Goal: Task Accomplishment & Management: Complete application form

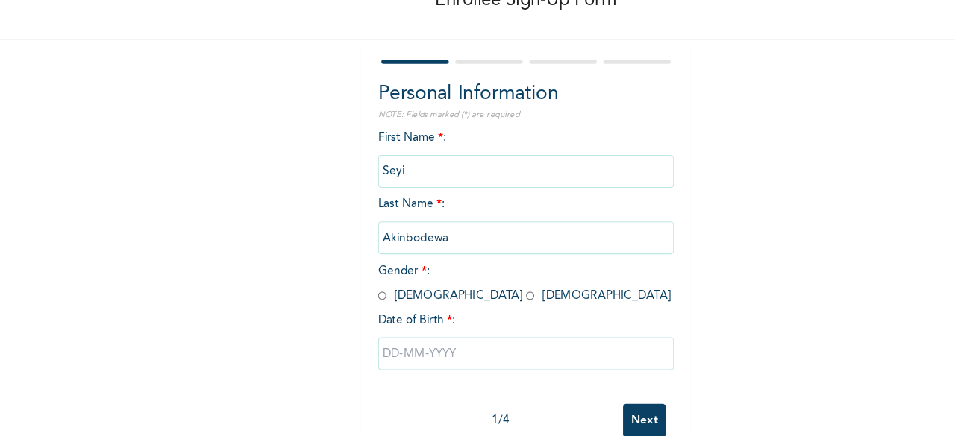
scroll to position [73, 0]
click at [477, 292] on input "radio" at bounding box center [480, 289] width 7 height 14
radio input "true"
click at [379, 331] on input "text" at bounding box center [477, 342] width 269 height 30
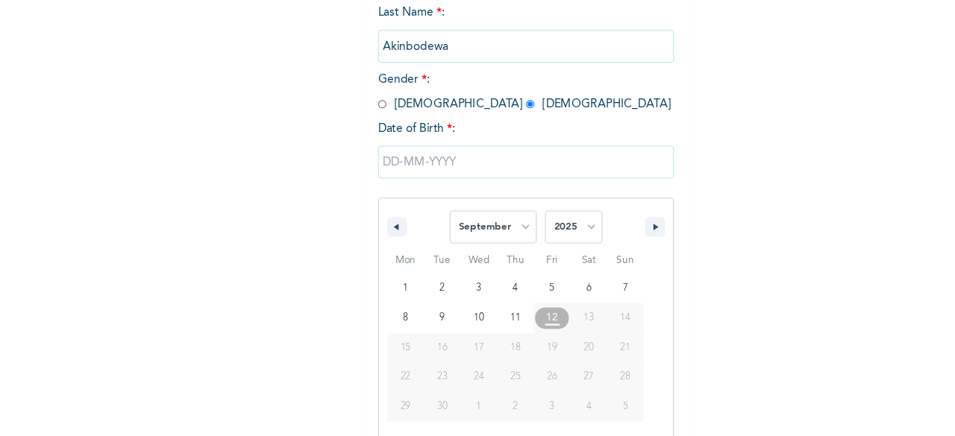
scroll to position [242, 0]
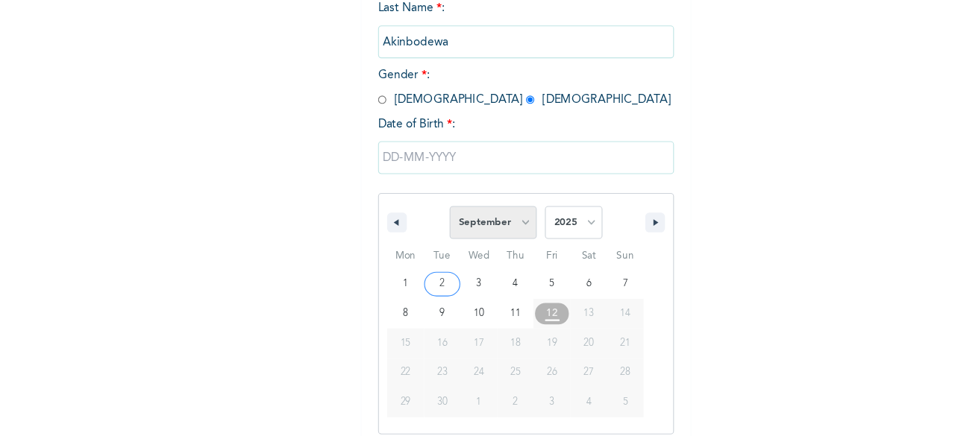
click at [462, 234] on select "January February March April May June July August September October November De…" at bounding box center [447, 231] width 79 height 30
click at [408, 218] on select "January February March April May June July August September October November De…" at bounding box center [447, 231] width 79 height 30
select select "8"
click at [503, 238] on select "2025 2024 2023 2022 2021 2020 2019 2018 2017 2016 2015 2014 2013 2012 2011 2010…" at bounding box center [521, 231] width 52 height 30
select select "2001"
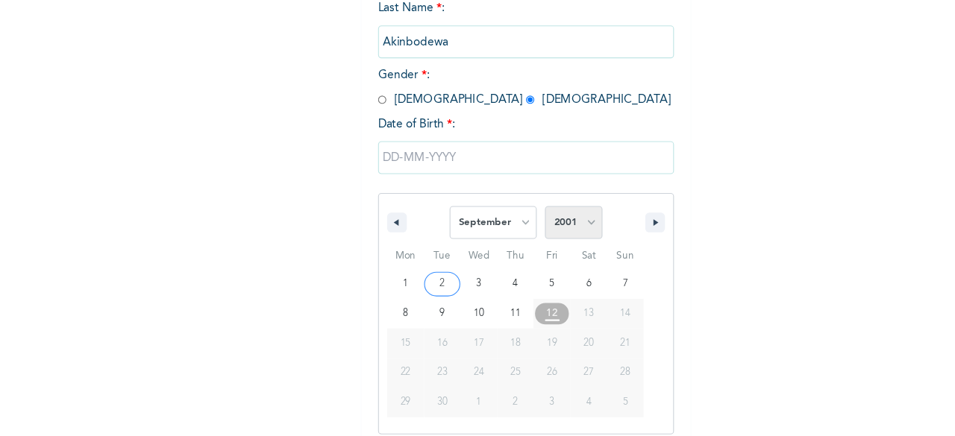
click at [495, 218] on select "2025 2024 2023 2022 2021 2020 2019 2018 2017 2016 2015 2014 2013 2012 2011 2010…" at bounding box center [521, 231] width 52 height 30
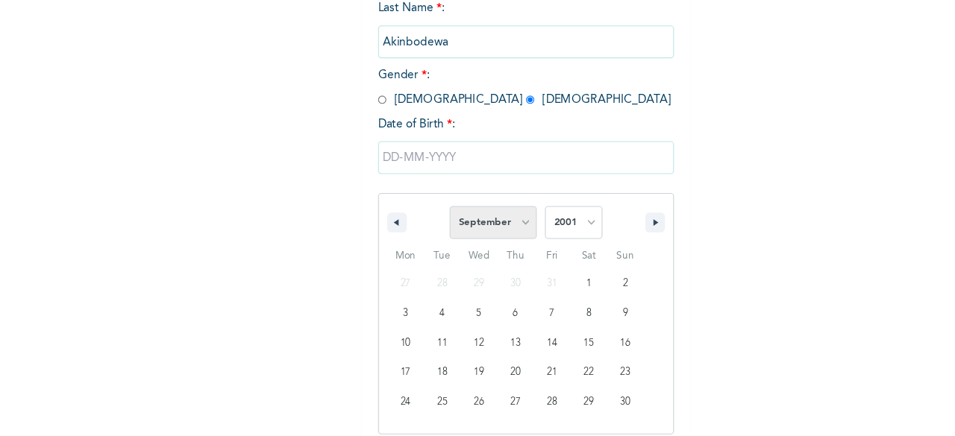
click at [445, 224] on select "January February March April May June July August September October November De…" at bounding box center [447, 231] width 79 height 30
select select "10"
click at [408, 218] on select "January February March April May June July August September October November De…" at bounding box center [447, 231] width 79 height 30
type input "[DATE]"
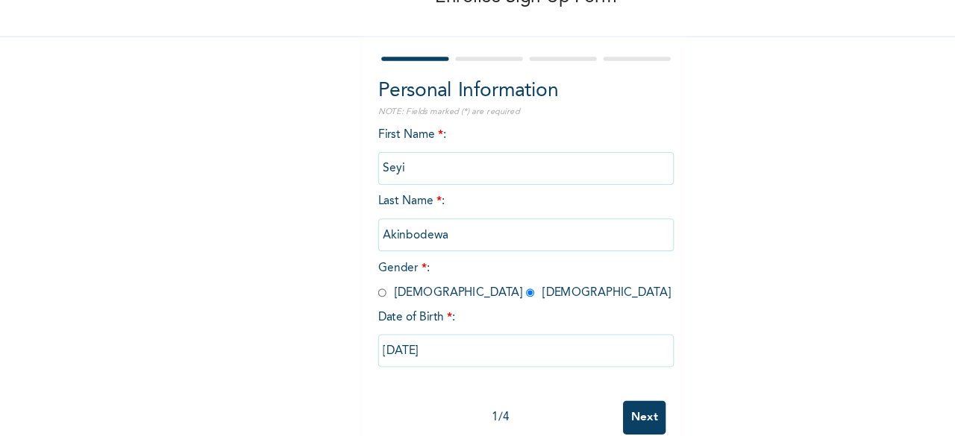
scroll to position [90, 0]
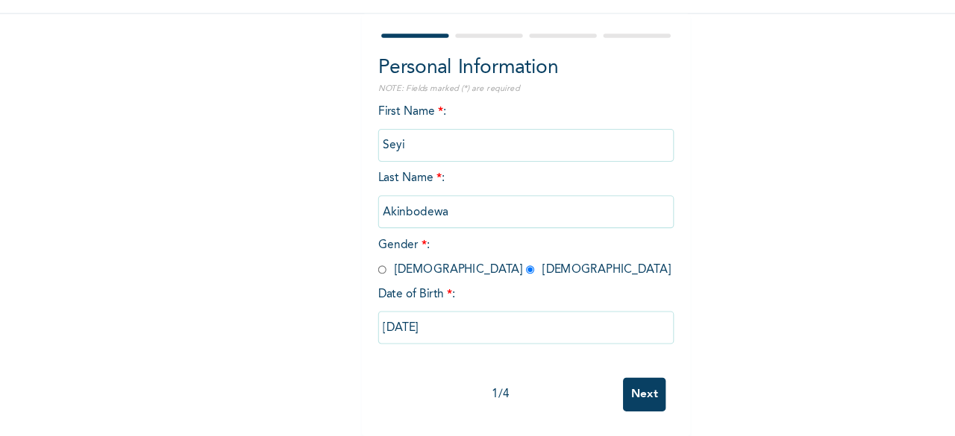
click at [592, 383] on input "Next" at bounding box center [584, 398] width 39 height 31
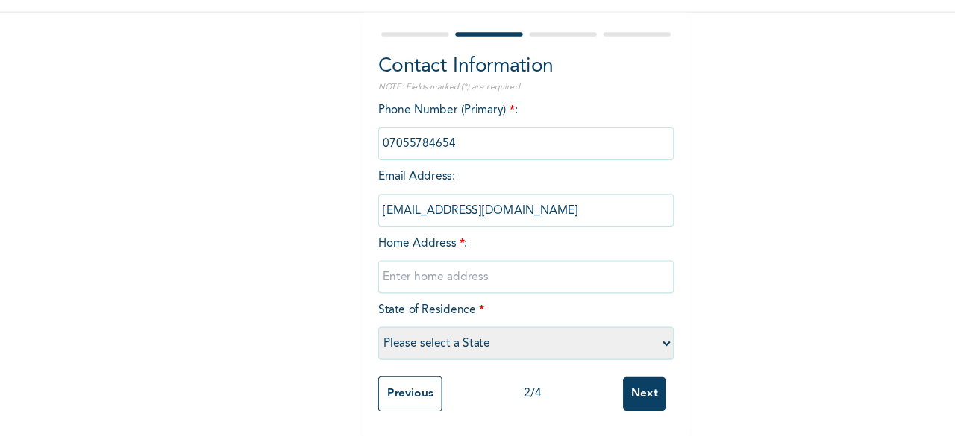
drag, startPoint x: 424, startPoint y: 157, endPoint x: 296, endPoint y: 171, distance: 128.3
click at [296, 171] on div "Enrollee Sign-Up Form Contact Information NOTE: Fields marked (*) are required …" at bounding box center [477, 179] width 955 height 515
click at [408, 156] on input "phone" at bounding box center [477, 171] width 269 height 30
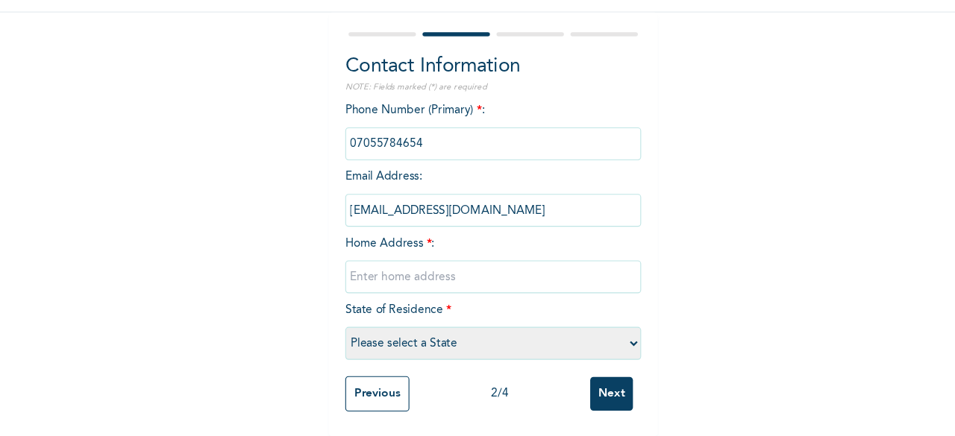
click at [456, 284] on input "text" at bounding box center [477, 292] width 269 height 30
type input "Plot [STREET_ADDRESS][PERSON_NAME] [GEOGRAPHIC_DATA]."
click at [471, 348] on select "Please select a State [PERSON_NAME] (FCT) [PERSON_NAME] Ibom [GEOGRAPHIC_DATA] …" at bounding box center [477, 352] width 269 height 30
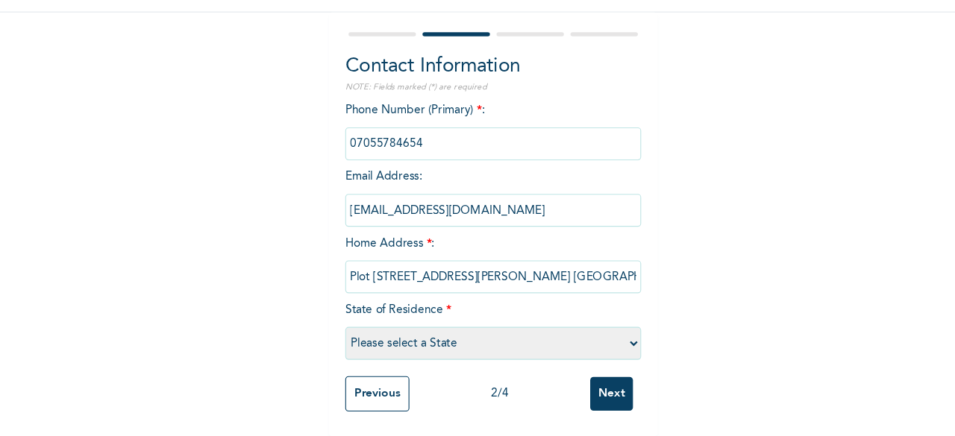
select select "15"
click at [343, 337] on select "Please select a State [PERSON_NAME] (FCT) [PERSON_NAME] Ibom [GEOGRAPHIC_DATA] …" at bounding box center [477, 352] width 269 height 30
click at [586, 395] on input "Next" at bounding box center [584, 398] width 39 height 31
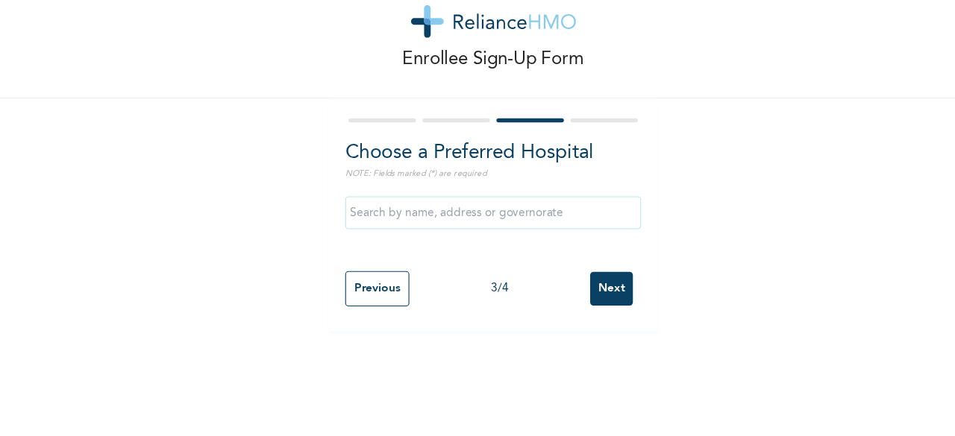
click at [465, 237] on input "text" at bounding box center [477, 234] width 269 height 30
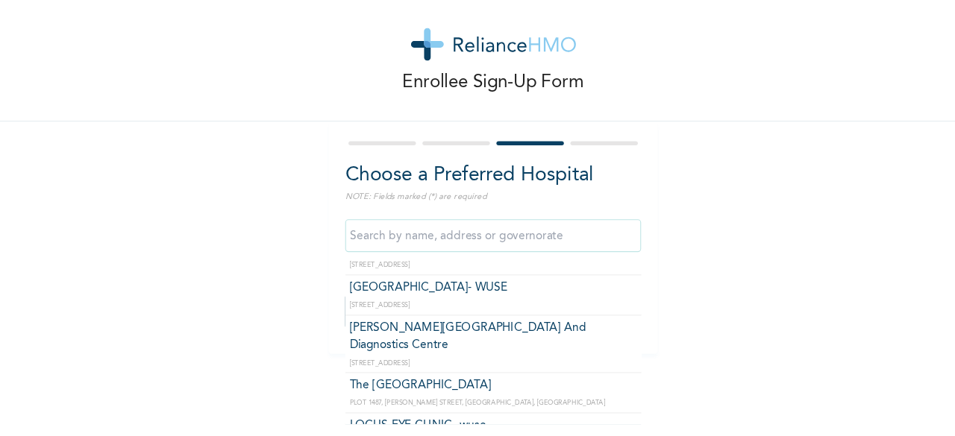
scroll to position [313, 0]
type input "The [GEOGRAPHIC_DATA]"
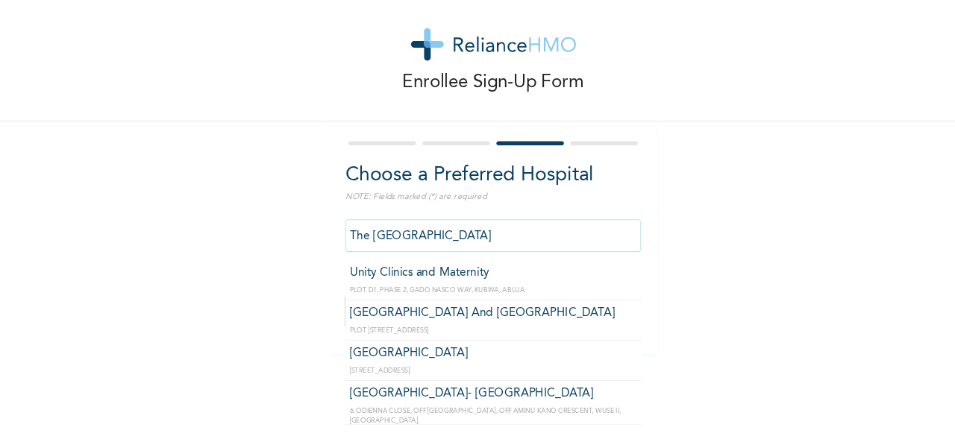
click at [482, 232] on input "The [GEOGRAPHIC_DATA]" at bounding box center [477, 234] width 269 height 30
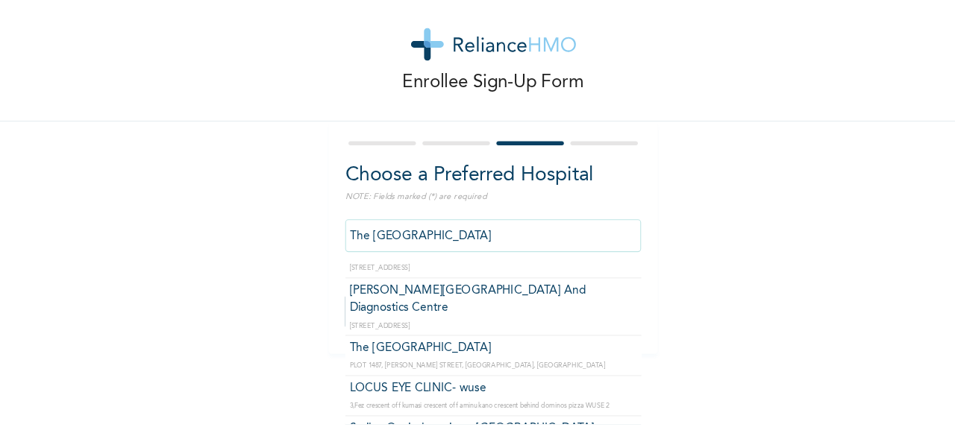
scroll to position [346, 0]
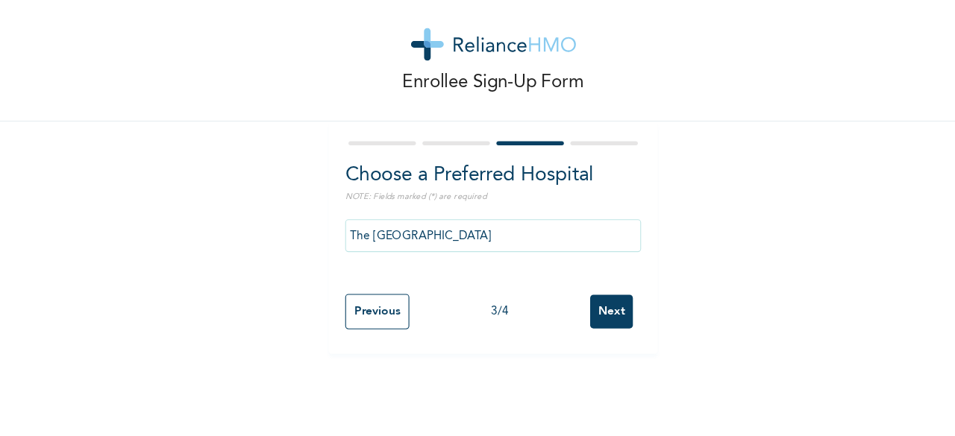
click at [668, 173] on div "Enrollee Sign-Up Form Choose a Preferred Hospital NOTE: Fields marked (*) are r…" at bounding box center [477, 170] width 955 height 341
click at [580, 292] on input "Next" at bounding box center [584, 302] width 39 height 31
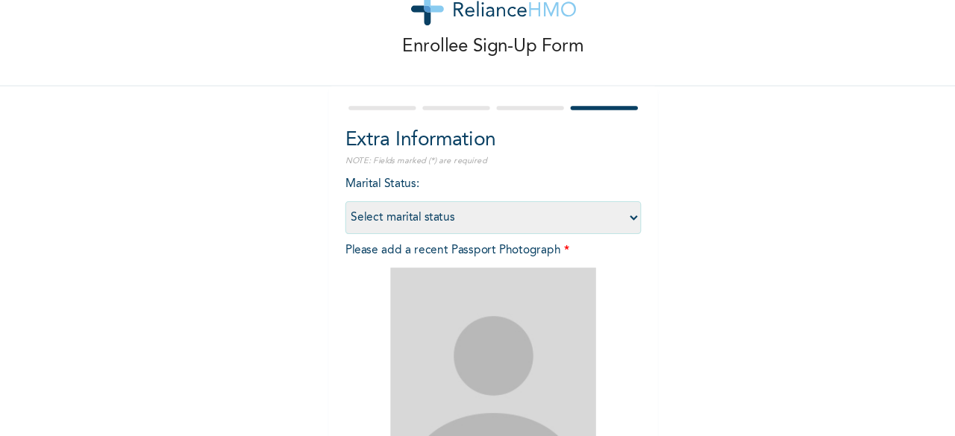
scroll to position [34, 0]
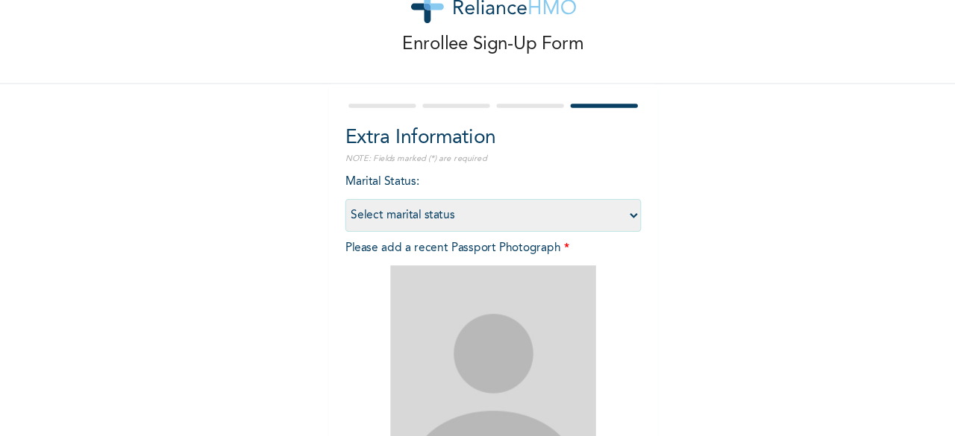
click at [554, 225] on select "Select marital status [DEMOGRAPHIC_DATA] Married [DEMOGRAPHIC_DATA] Widow/[DEMO…" at bounding box center [477, 215] width 269 height 30
select select "1"
click at [343, 200] on select "Select marital status [DEMOGRAPHIC_DATA] Married [DEMOGRAPHIC_DATA] Widow/[DEMO…" at bounding box center [477, 215] width 269 height 30
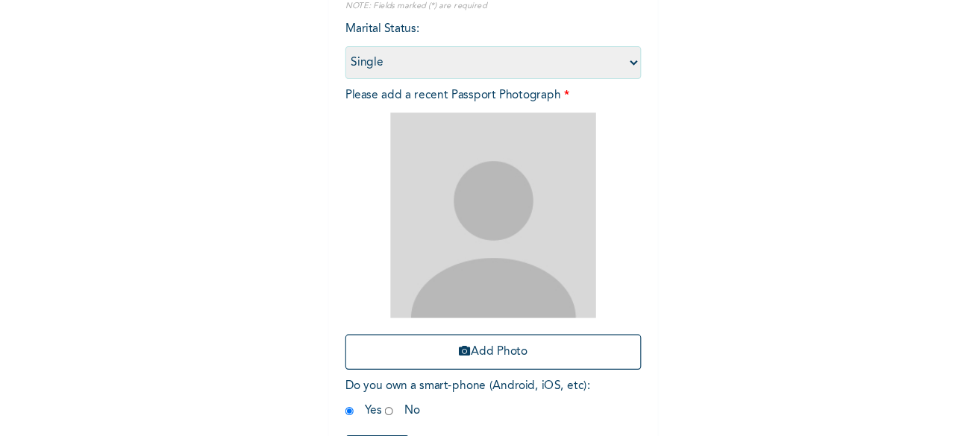
scroll to position [140, 0]
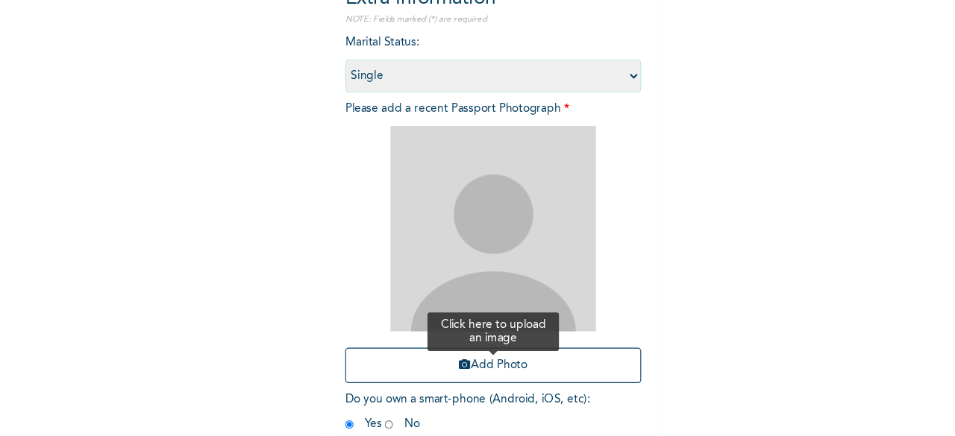
click at [460, 373] on button "Add Photo" at bounding box center [477, 372] width 269 height 32
click at [455, 367] on button "Add Photo" at bounding box center [477, 372] width 269 height 32
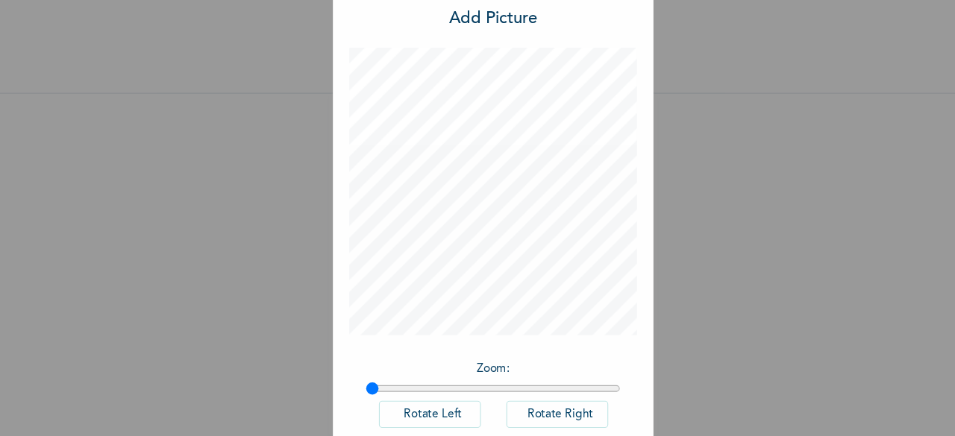
scroll to position [0, 0]
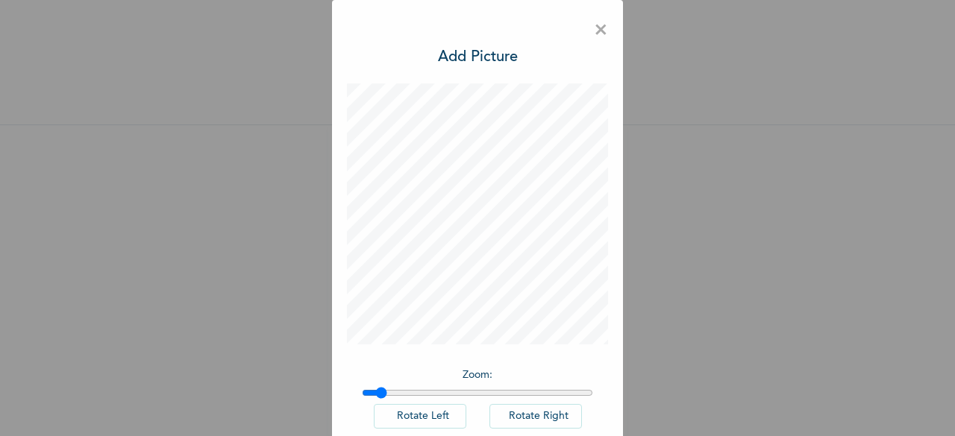
type input "1"
drag, startPoint x: 363, startPoint y: 389, endPoint x: 289, endPoint y: 405, distance: 75.5
click at [362, 399] on input "range" at bounding box center [477, 393] width 231 height 12
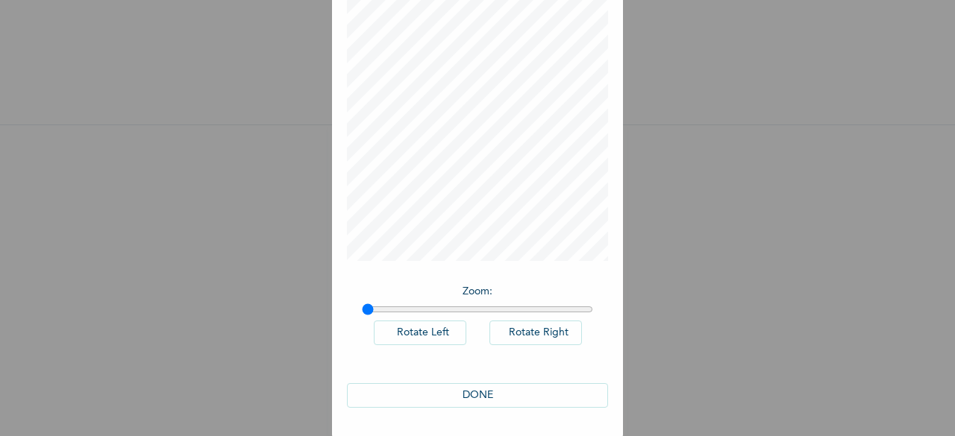
click at [492, 392] on button "DONE" at bounding box center [477, 395] width 261 height 25
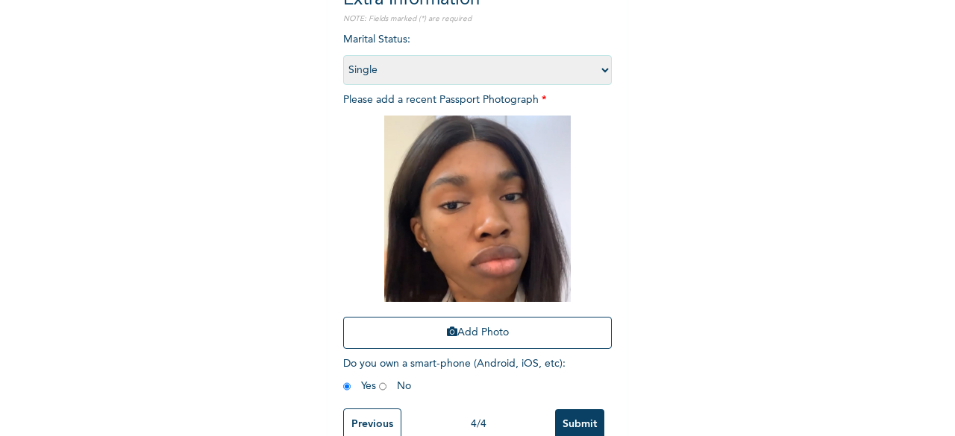
scroll to position [218, 0]
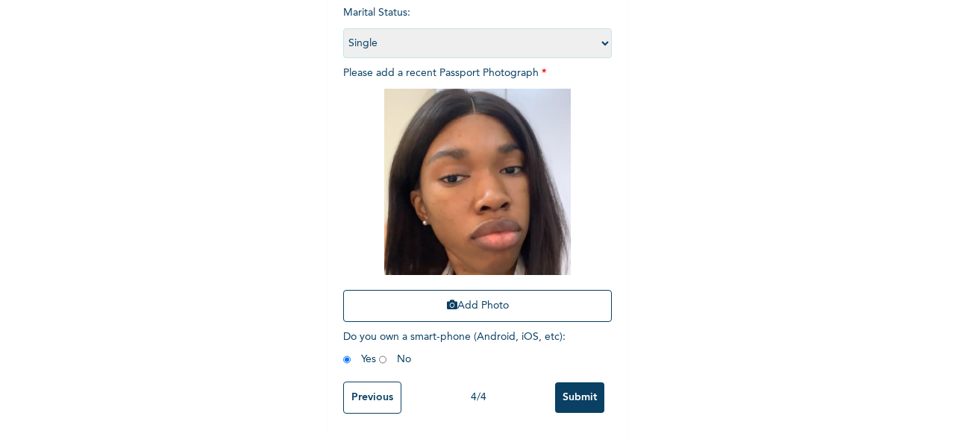
click at [568, 391] on input "Submit" at bounding box center [579, 398] width 49 height 31
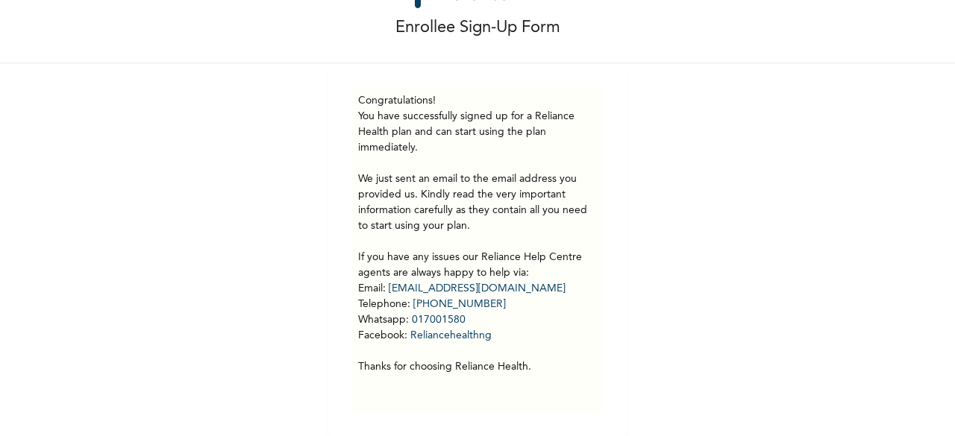
scroll to position [78, 0]
